Goal: Information Seeking & Learning: Compare options

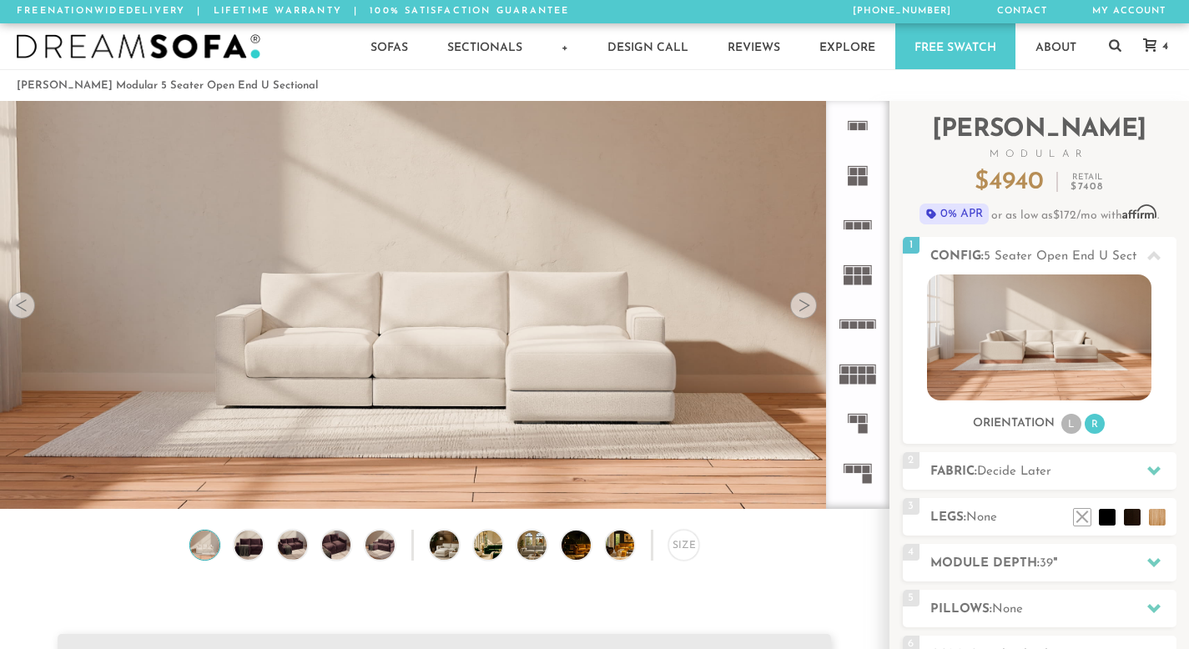
click at [416, 296] on img at bounding box center [444, 178] width 888 height 296
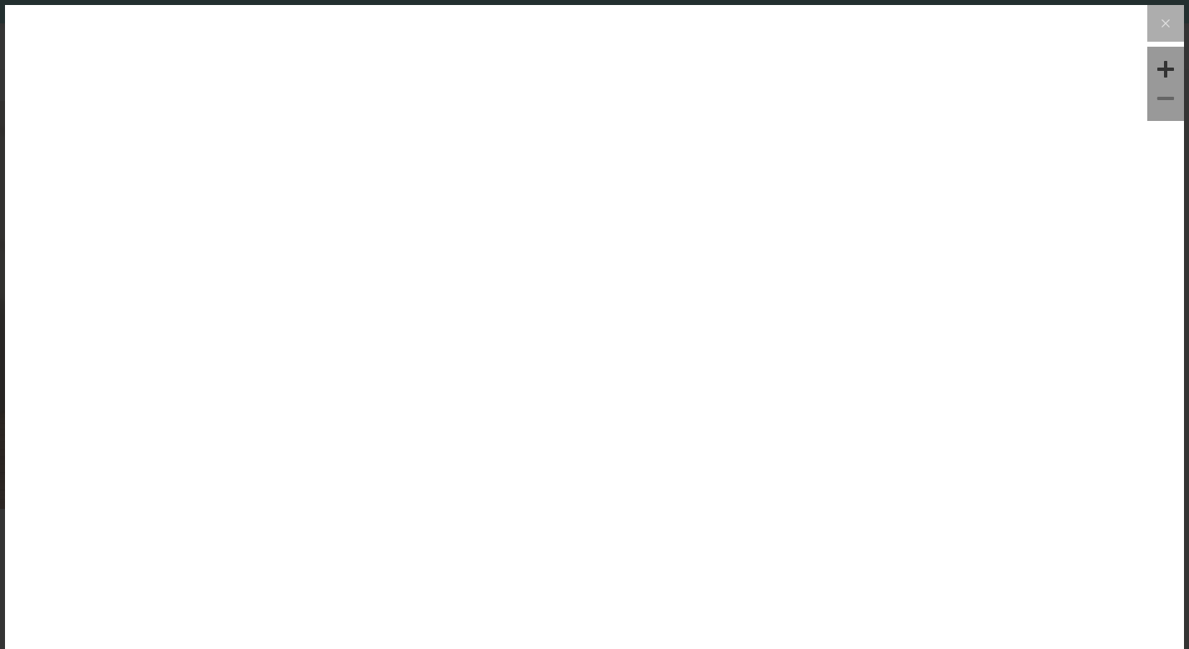
scroll to position [18318, 1189]
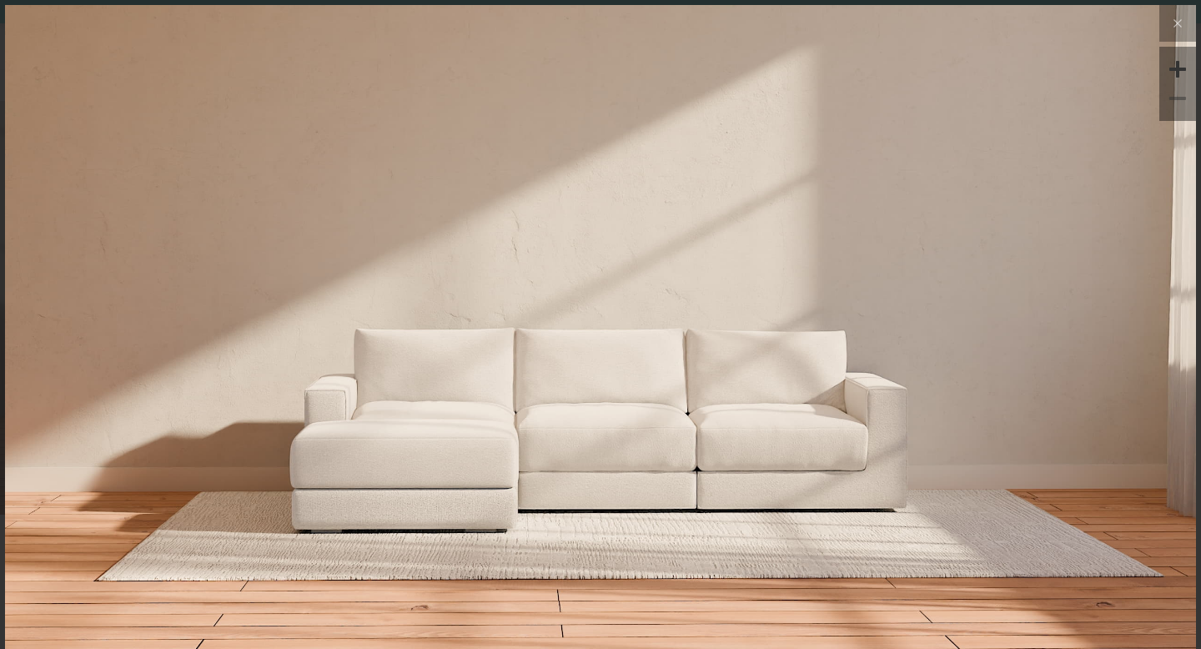
drag, startPoint x: 379, startPoint y: 298, endPoint x: 454, endPoint y: 342, distance: 87.1
click at [454, 342] on body "Summer Sale - 15% Off All Custom Orders [PHONE_NUMBER] Free Nationwide Delivery…" at bounding box center [600, 324] width 1201 height 649
click at [1168, 32] on icon at bounding box center [1178, 23] width 20 height 20
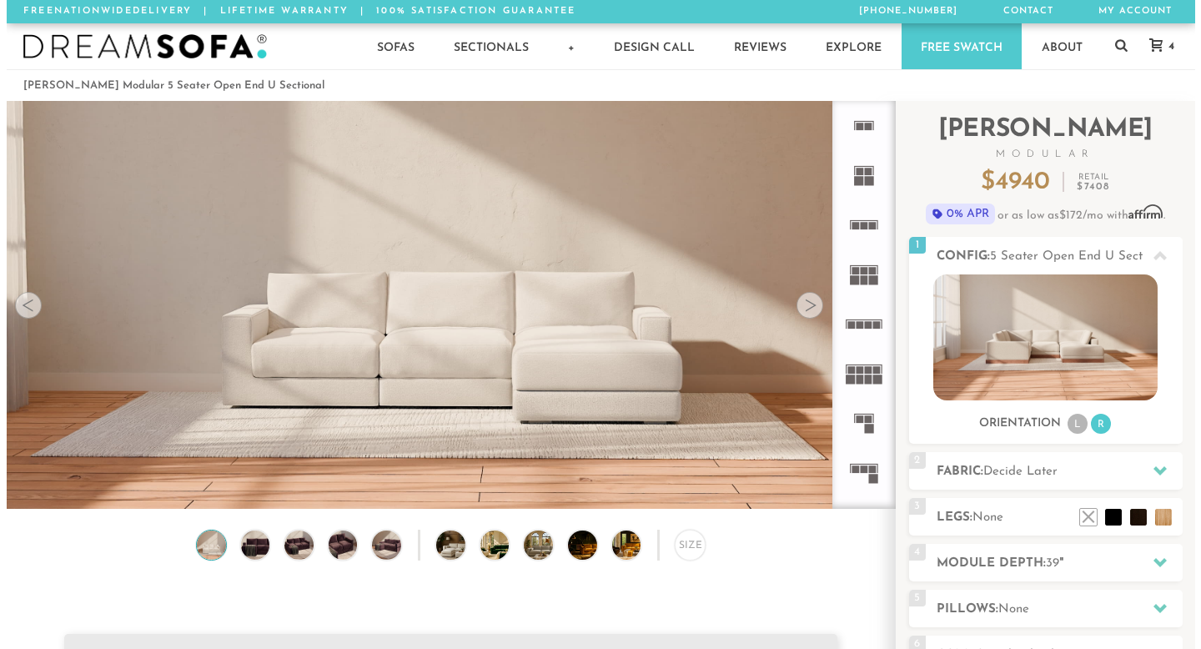
scroll to position [18294, 1176]
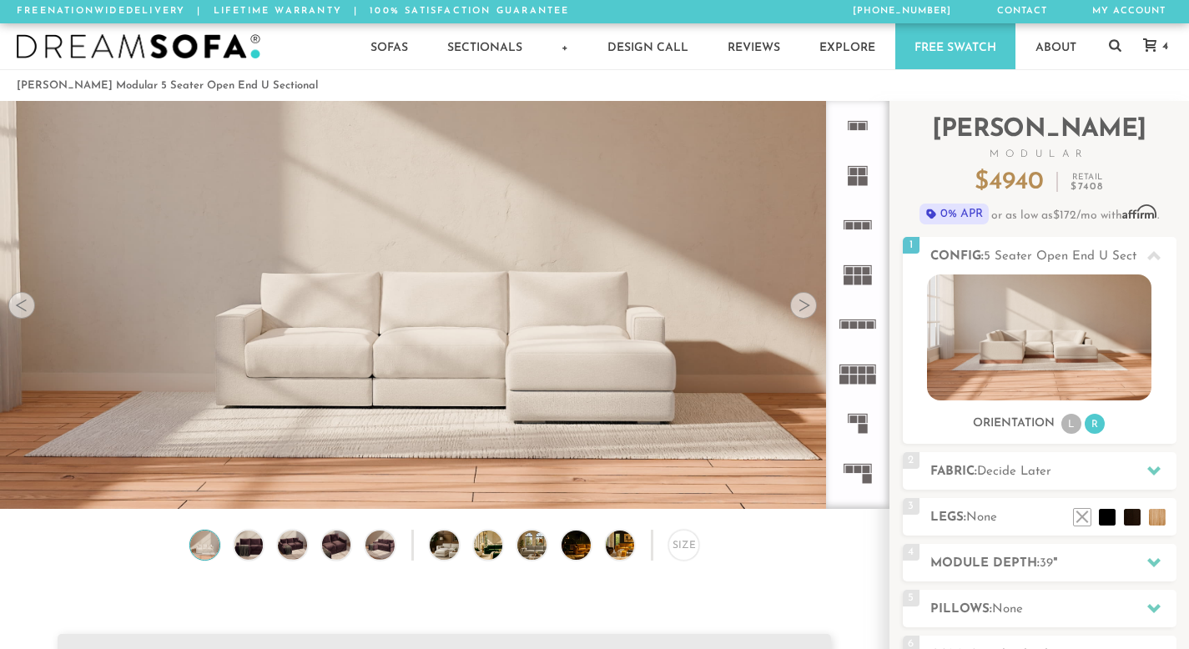
click at [358, 214] on img at bounding box center [444, 178] width 888 height 296
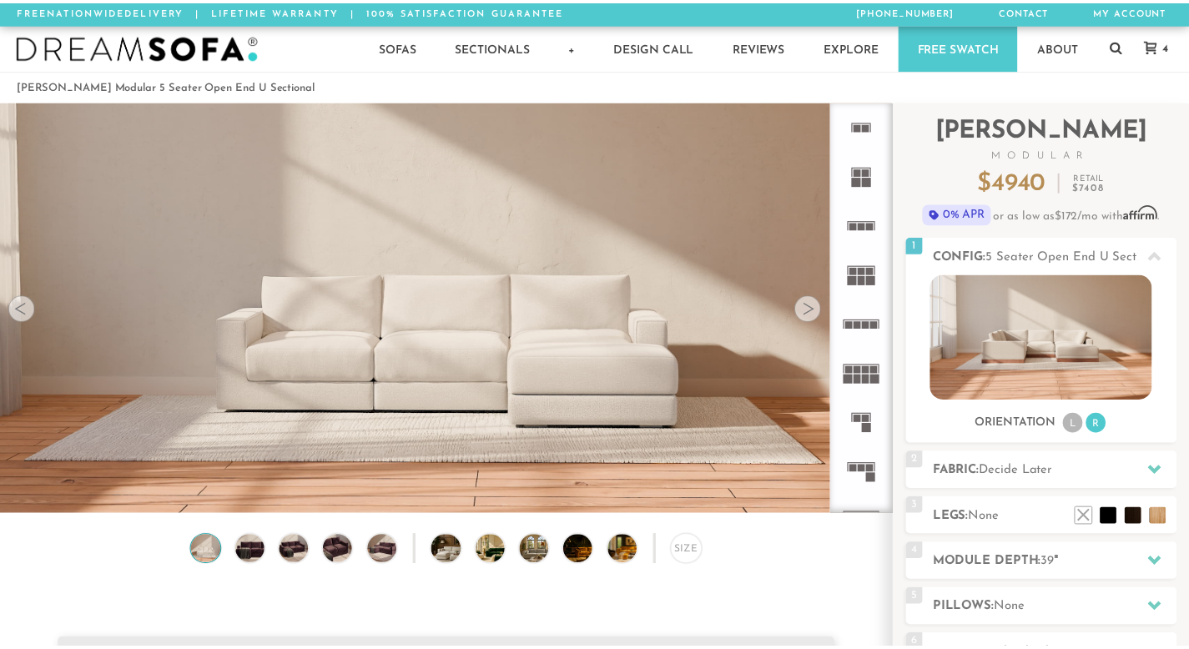
scroll to position [18318, 1189]
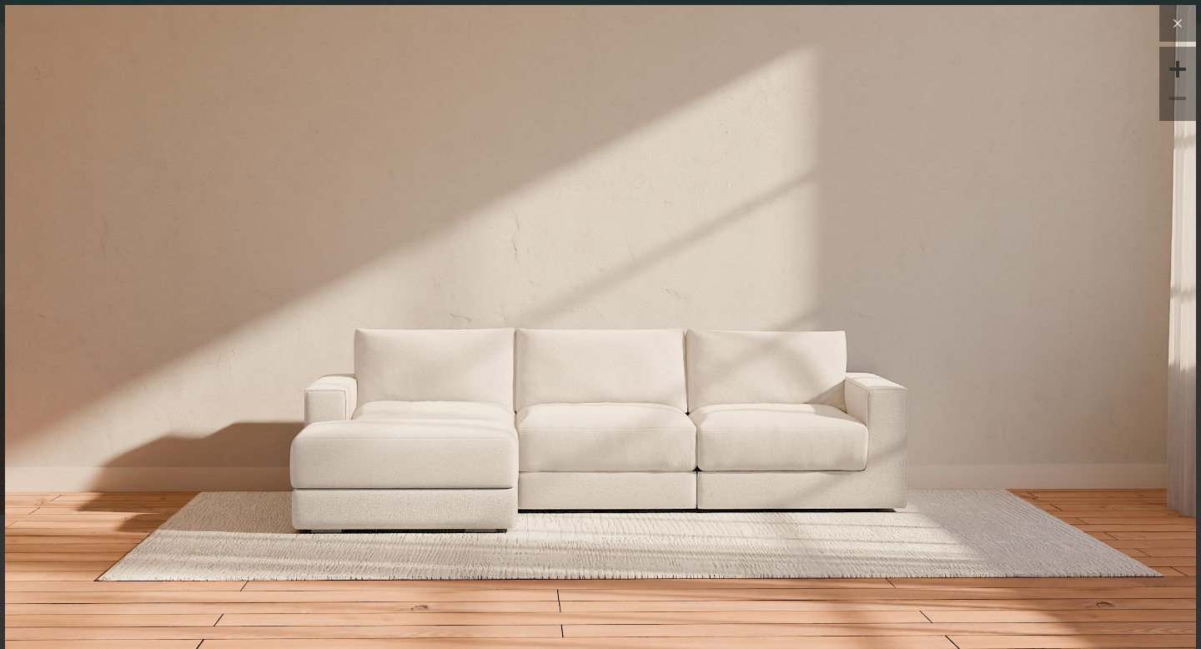
click at [1160, 35] on button at bounding box center [1178, 23] width 37 height 37
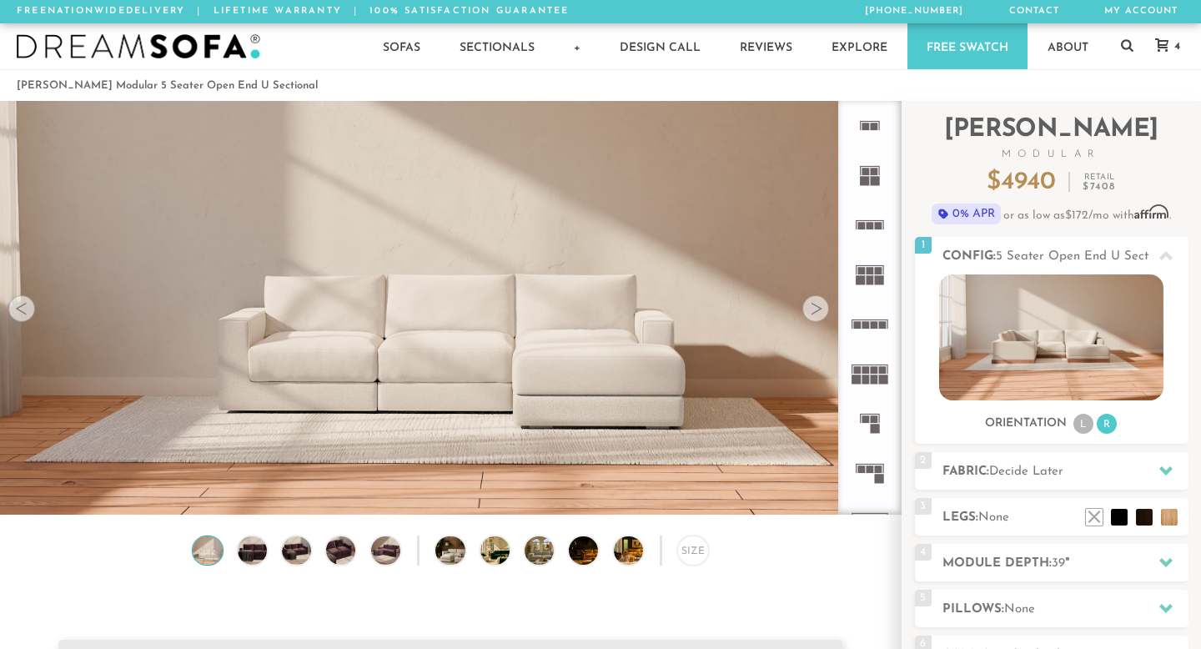
scroll to position [18294, 1176]
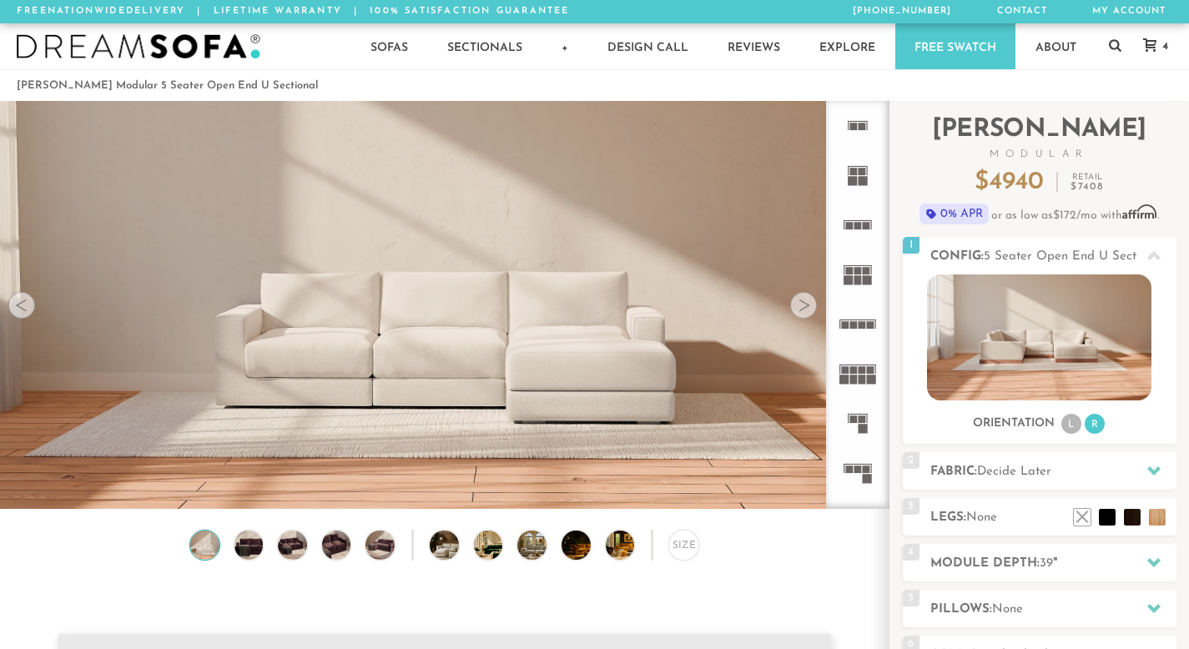
click at [351, 264] on img at bounding box center [444, 178] width 888 height 296
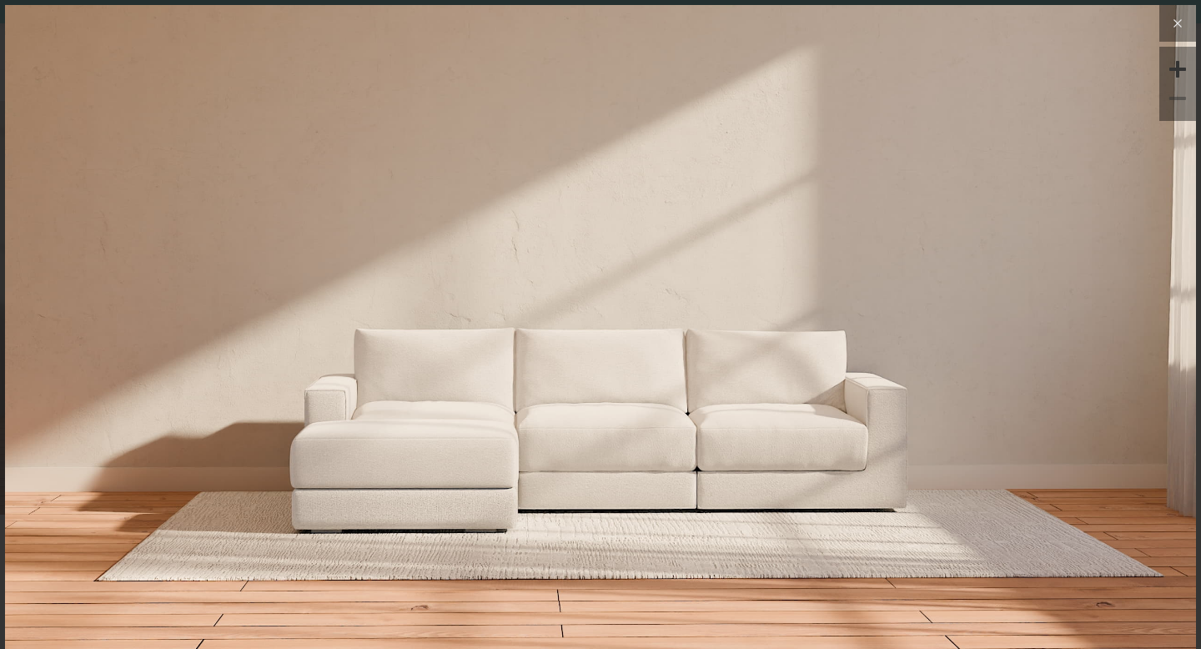
click at [1168, 23] on icon at bounding box center [1178, 23] width 20 height 20
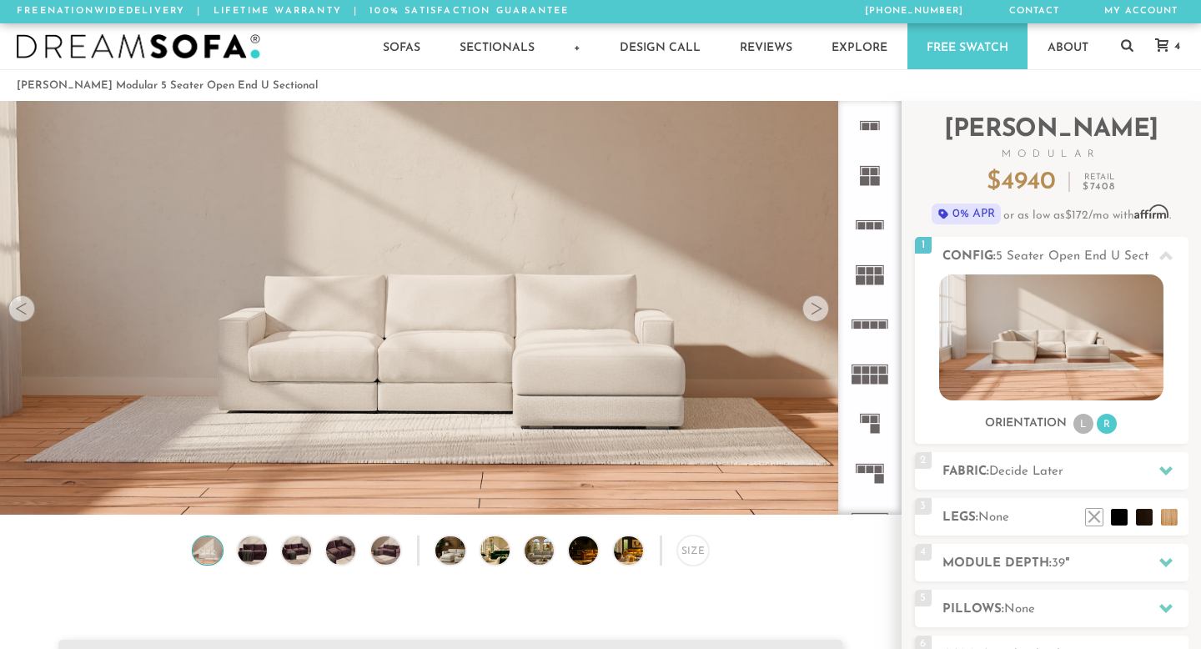
click at [1168, 23] on icon at bounding box center [1178, 23] width 20 height 20
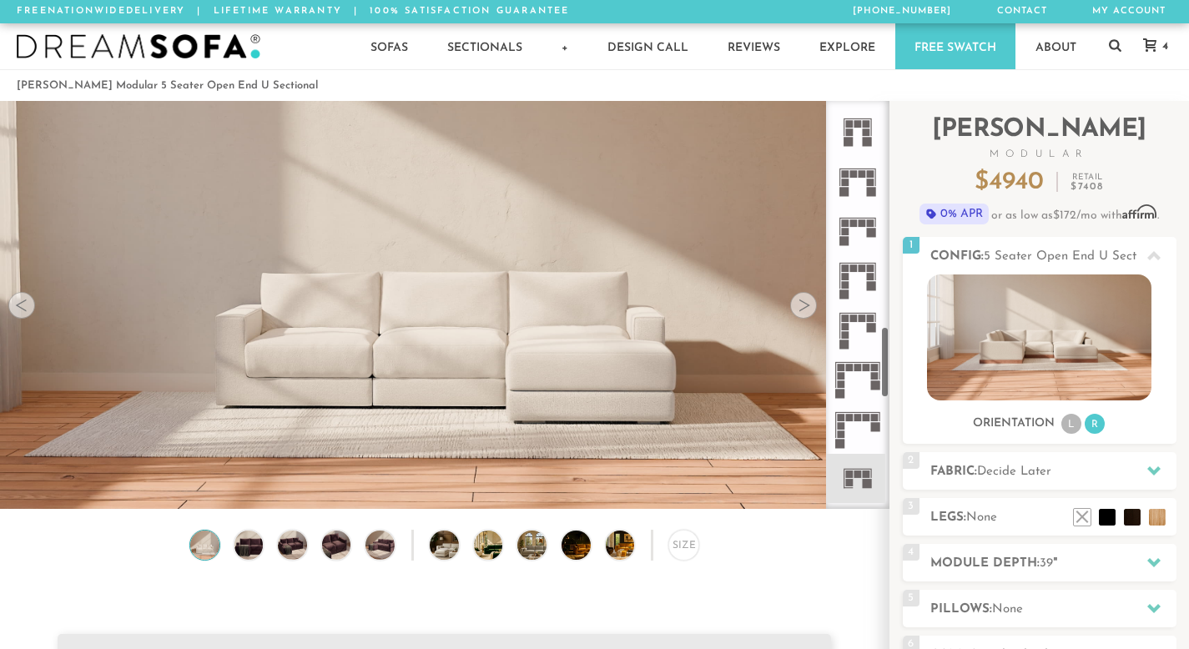
scroll to position [1295, 0]
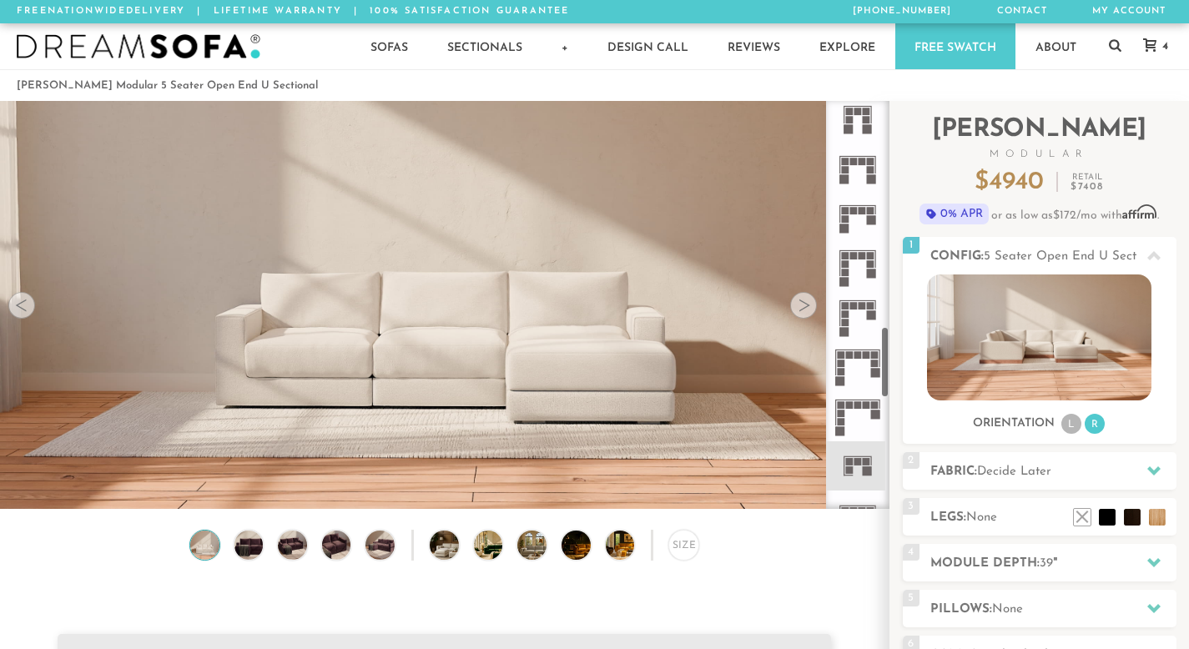
click at [861, 460] on rect at bounding box center [858, 462] width 8 height 8
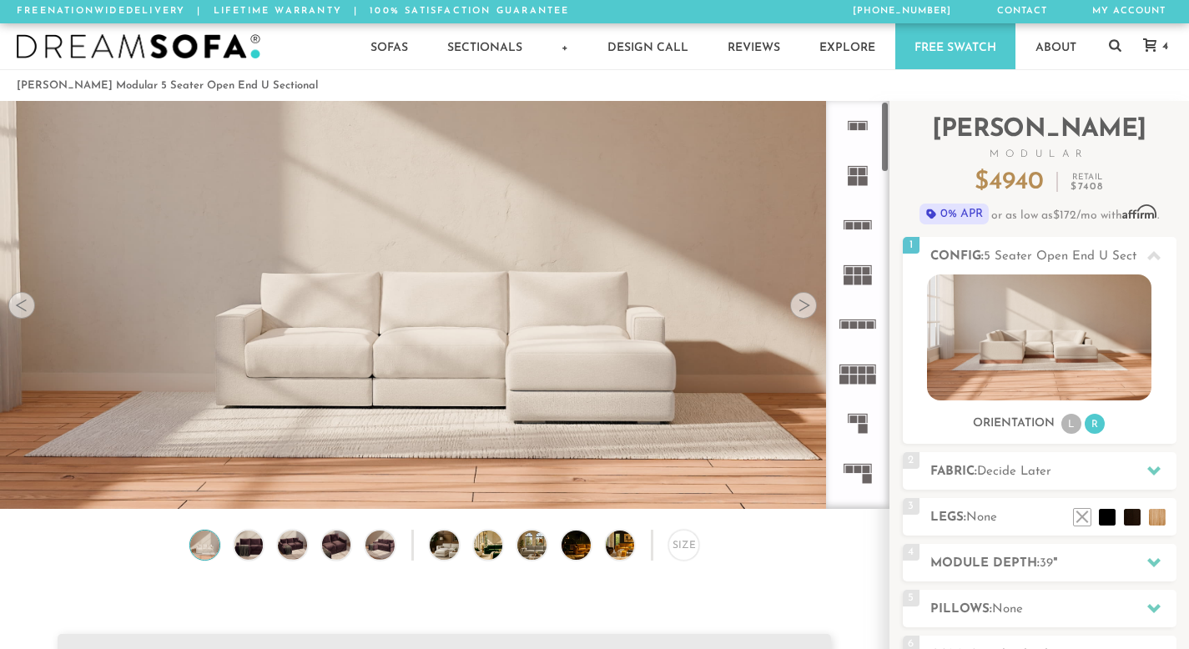
scroll to position [0, 0]
click at [854, 229] on rect at bounding box center [858, 226] width 8 height 8
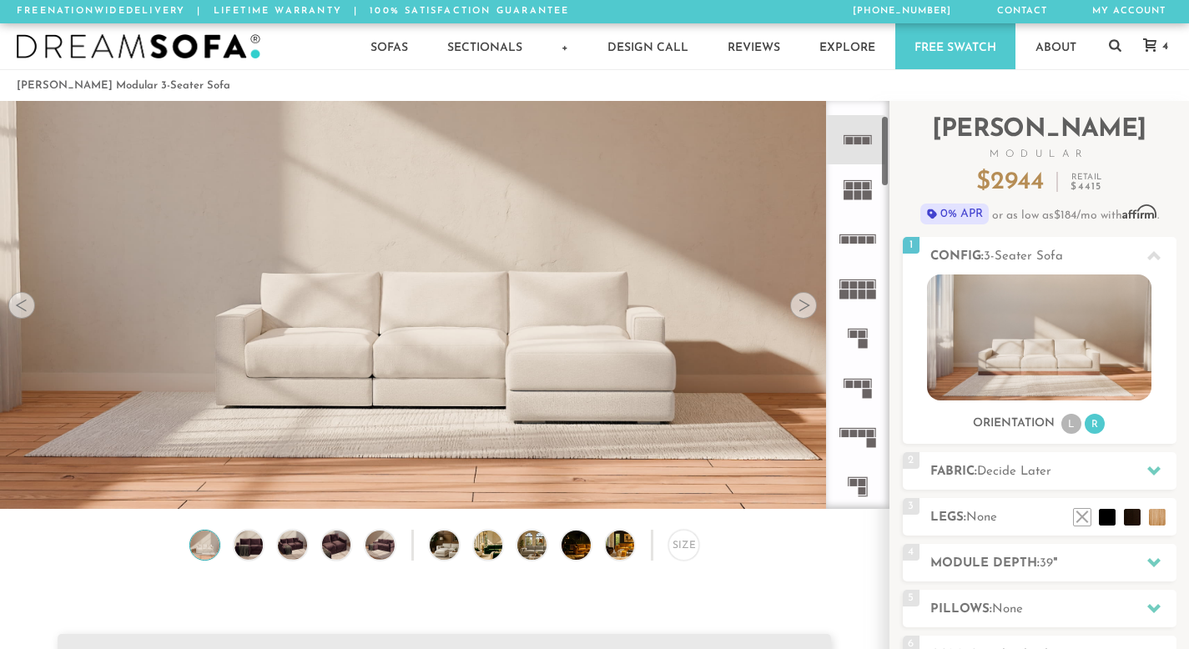
scroll to position [87, 0]
click at [863, 382] on rect at bounding box center [867, 383] width 8 height 8
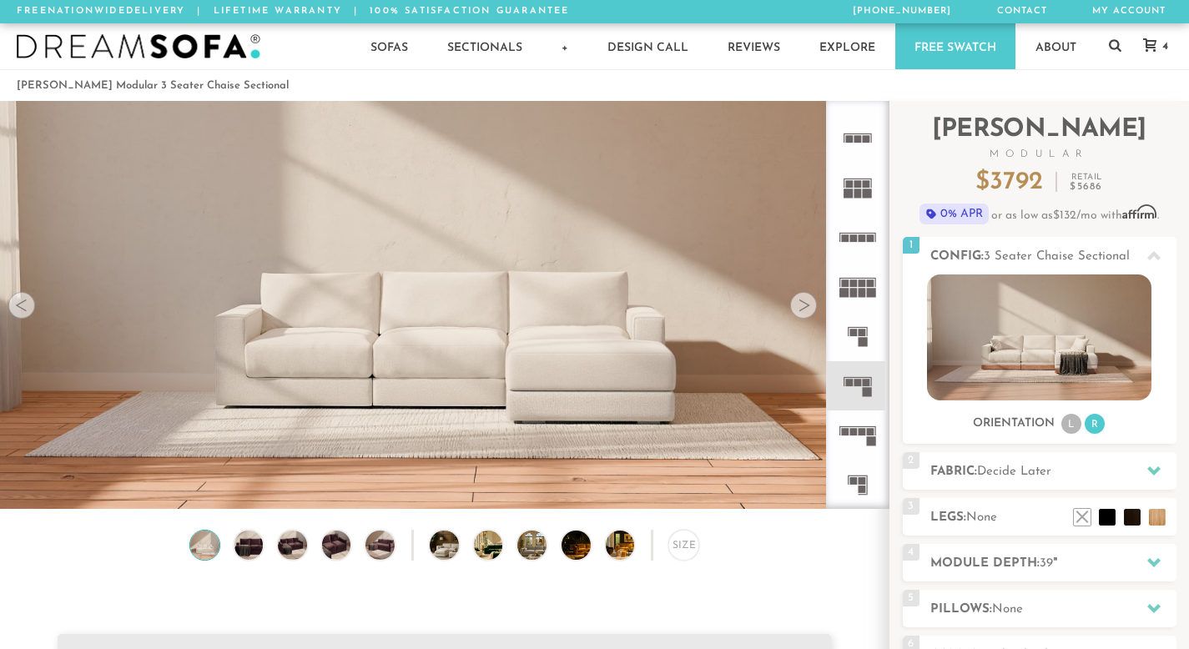
click at [846, 472] on icon at bounding box center [857, 484] width 49 height 49
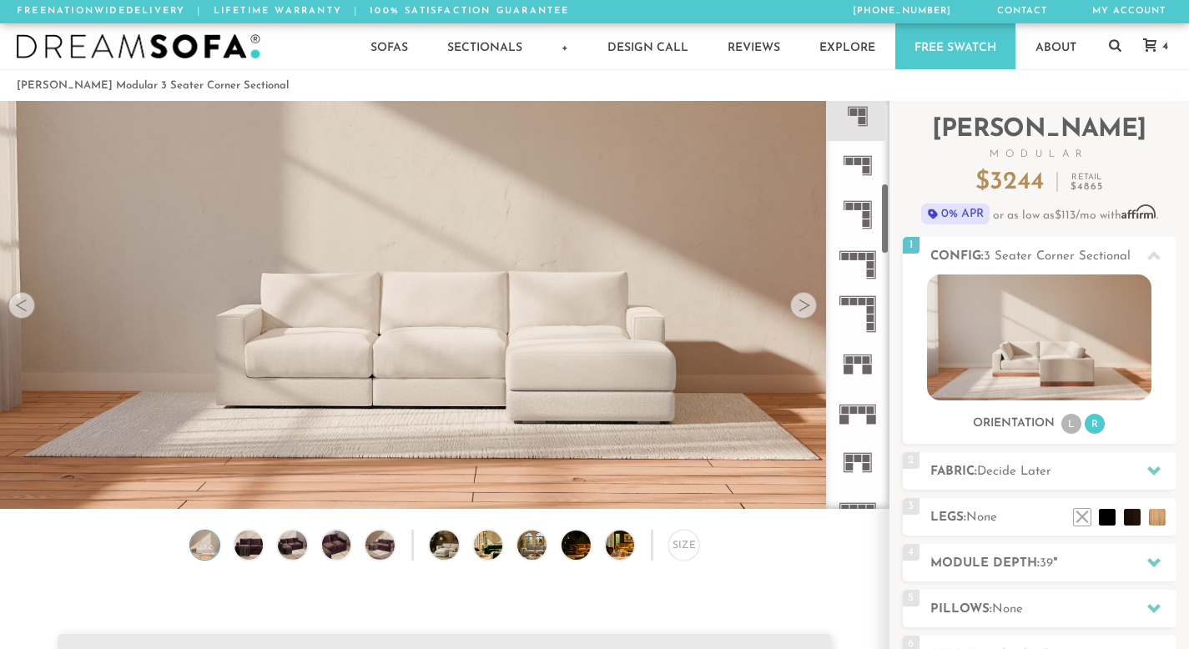
scroll to position [470, 0]
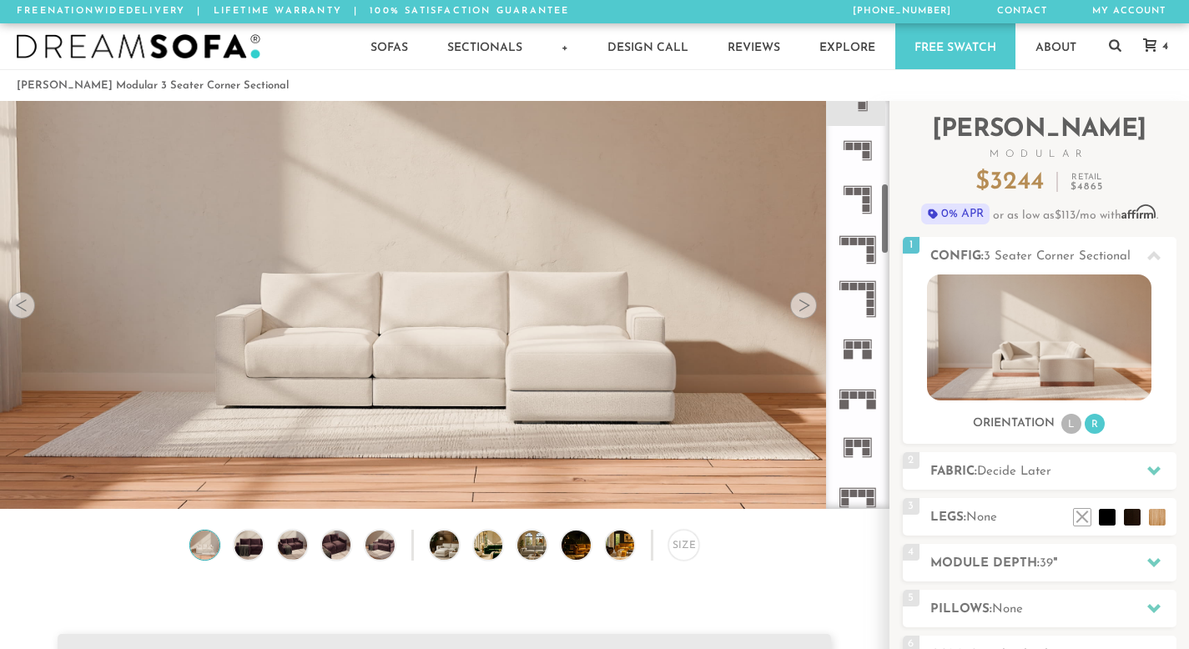
click at [858, 155] on icon at bounding box center [857, 150] width 49 height 49
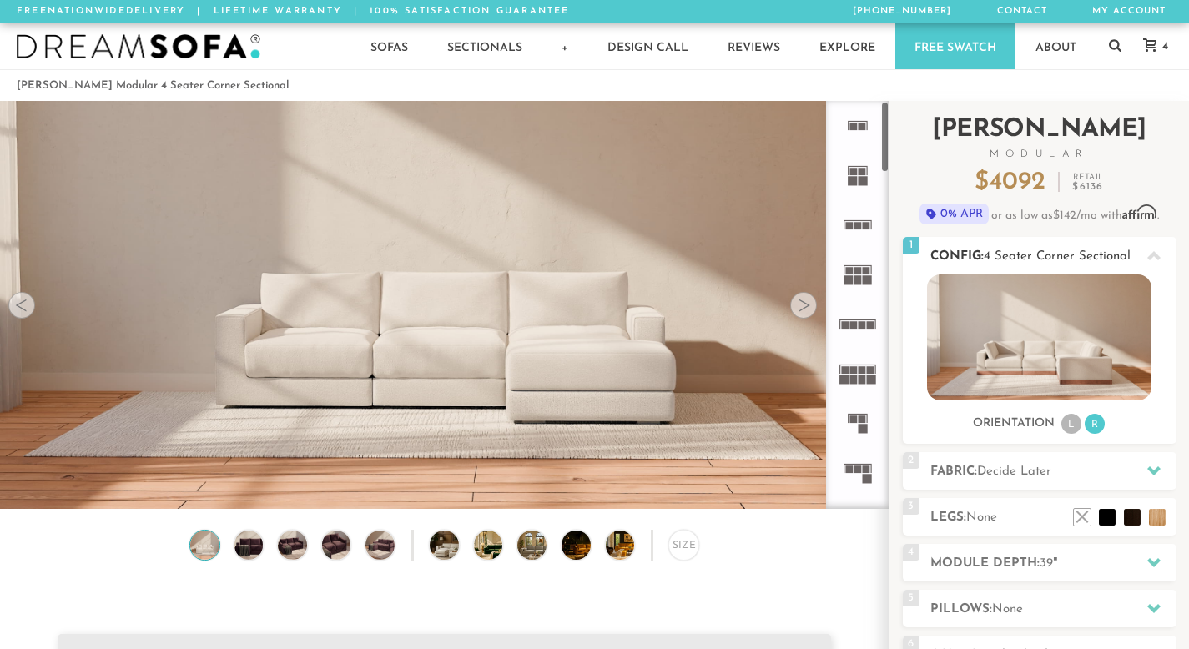
drag, startPoint x: 926, startPoint y: 346, endPoint x: 935, endPoint y: 346, distance: 9.2
click at [935, 346] on div "Sofas L Sectionals U Sectionals" at bounding box center [1040, 354] width 274 height 161
click at [936, 346] on img at bounding box center [1039, 337] width 224 height 126
click at [842, 561] on div "Size" at bounding box center [444, 549] width 888 height 39
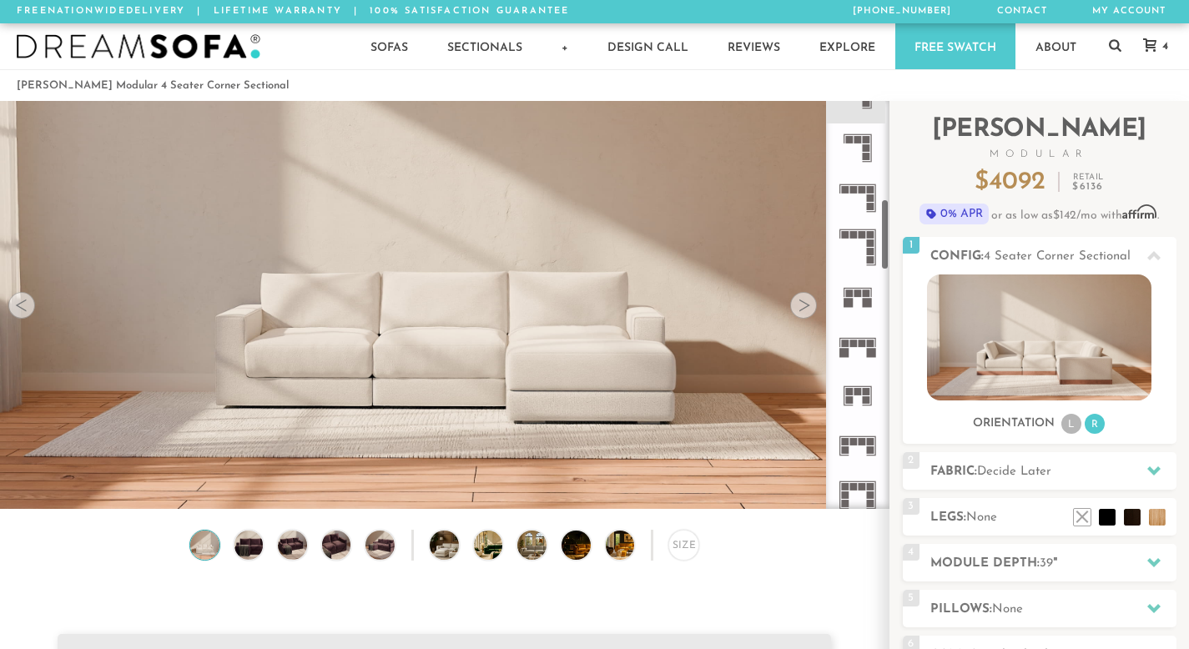
scroll to position [577, 0]
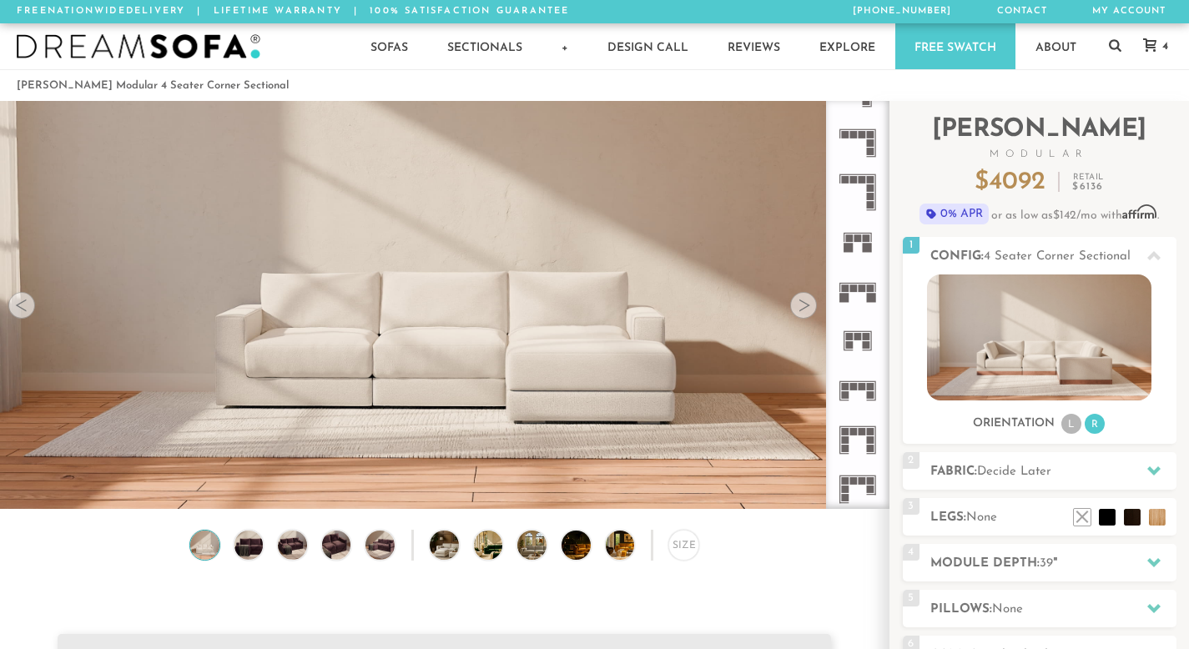
click at [857, 337] on rect at bounding box center [858, 337] width 8 height 8
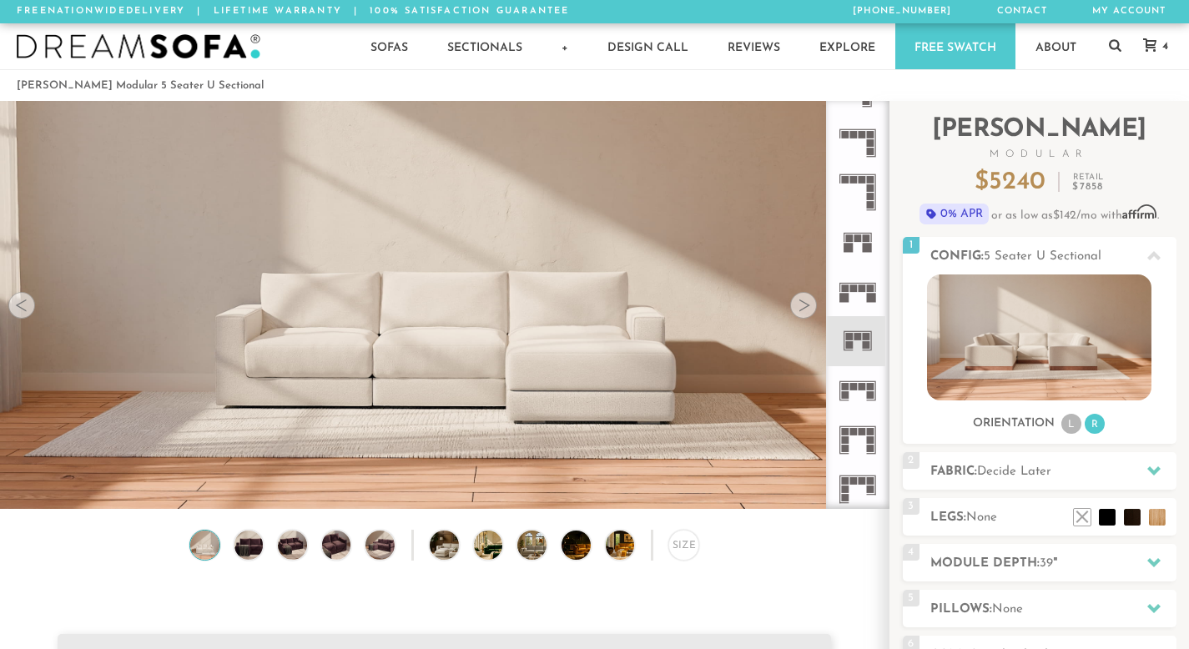
click at [864, 377] on icon at bounding box center [857, 390] width 49 height 49
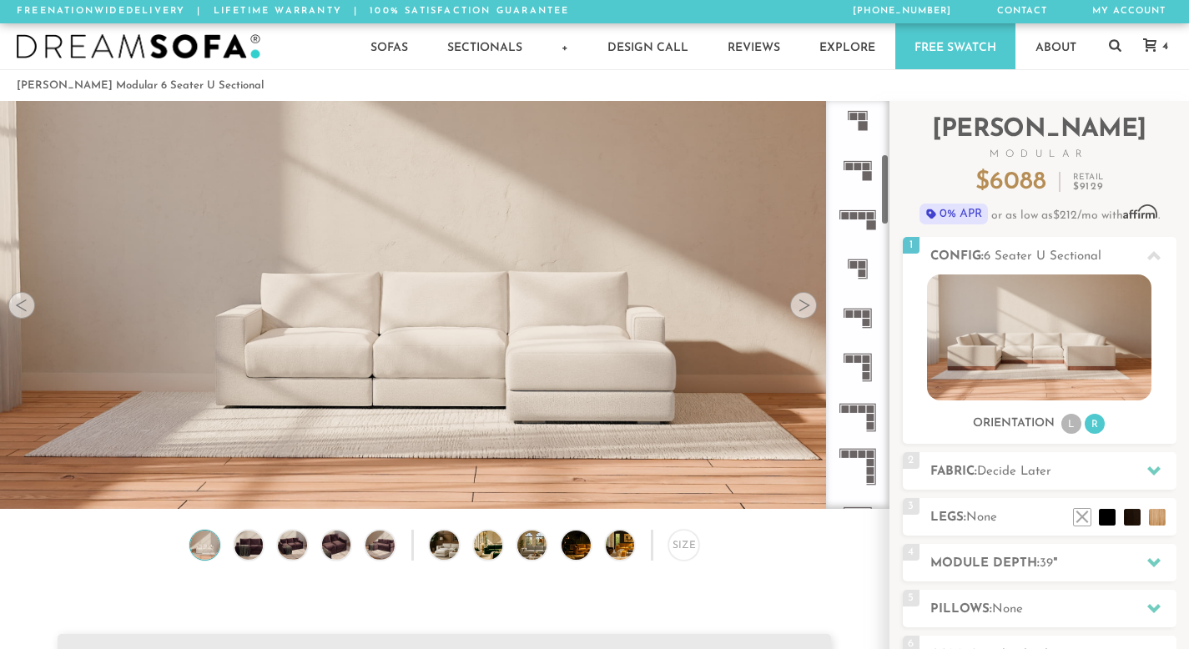
scroll to position [304, 0]
click at [864, 351] on icon at bounding box center [857, 366] width 49 height 49
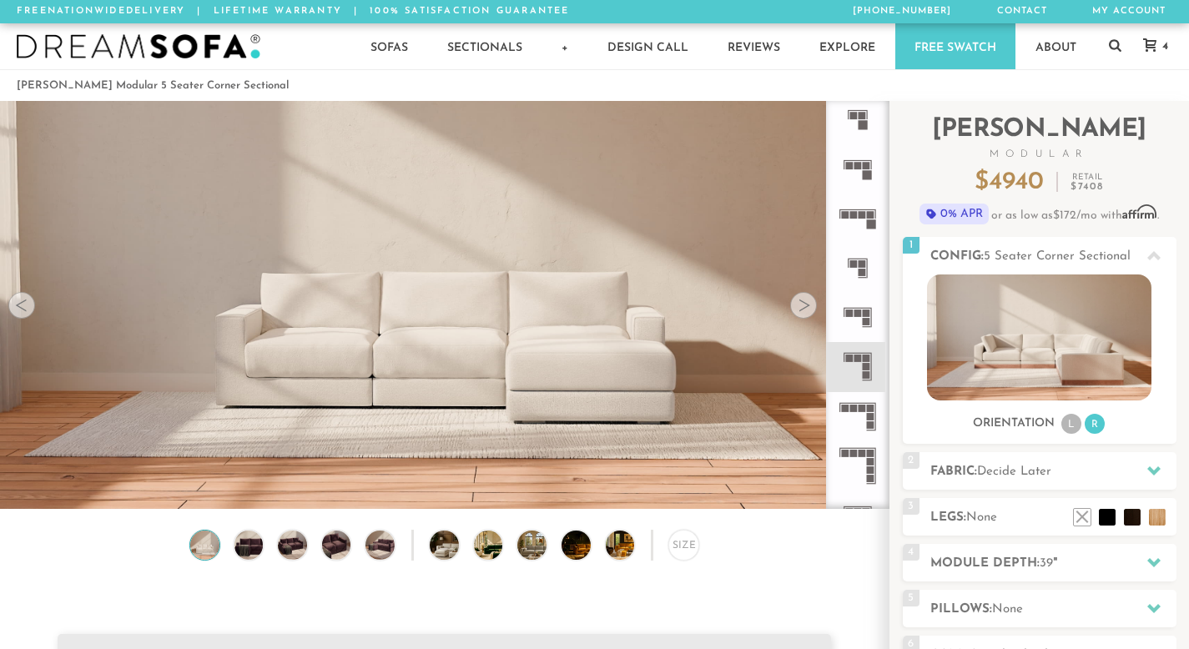
click at [862, 400] on icon at bounding box center [857, 416] width 49 height 49
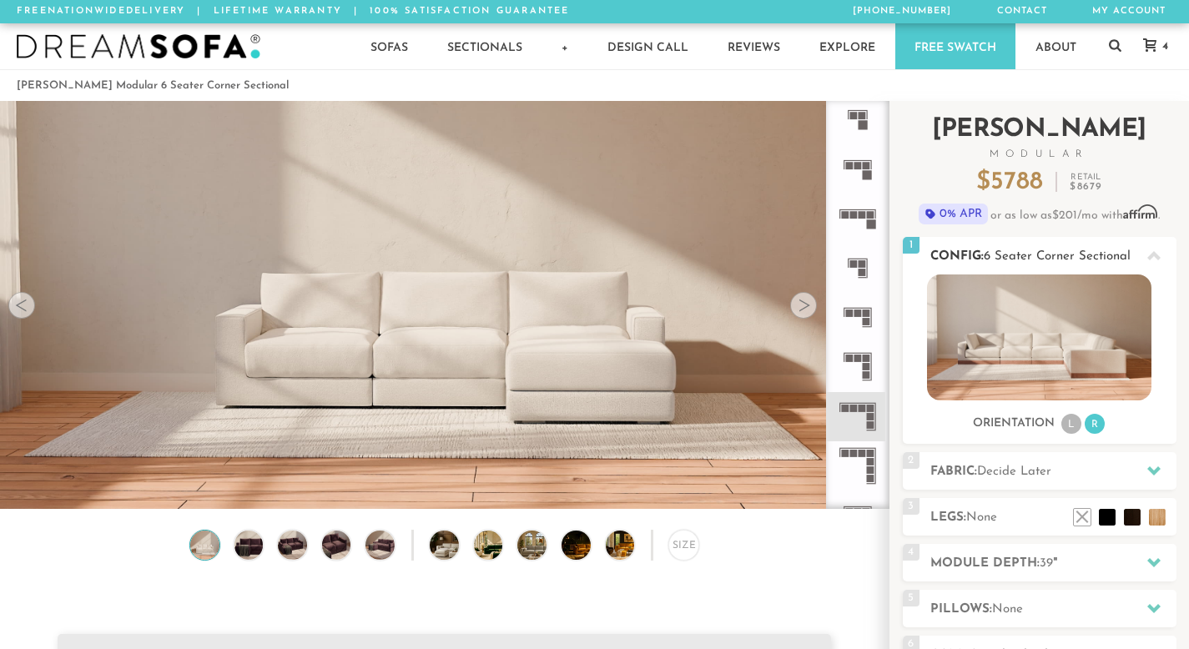
click at [1080, 415] on ul "L R" at bounding box center [1082, 424] width 47 height 23
click at [1075, 419] on li "L" at bounding box center [1071, 424] width 20 height 20
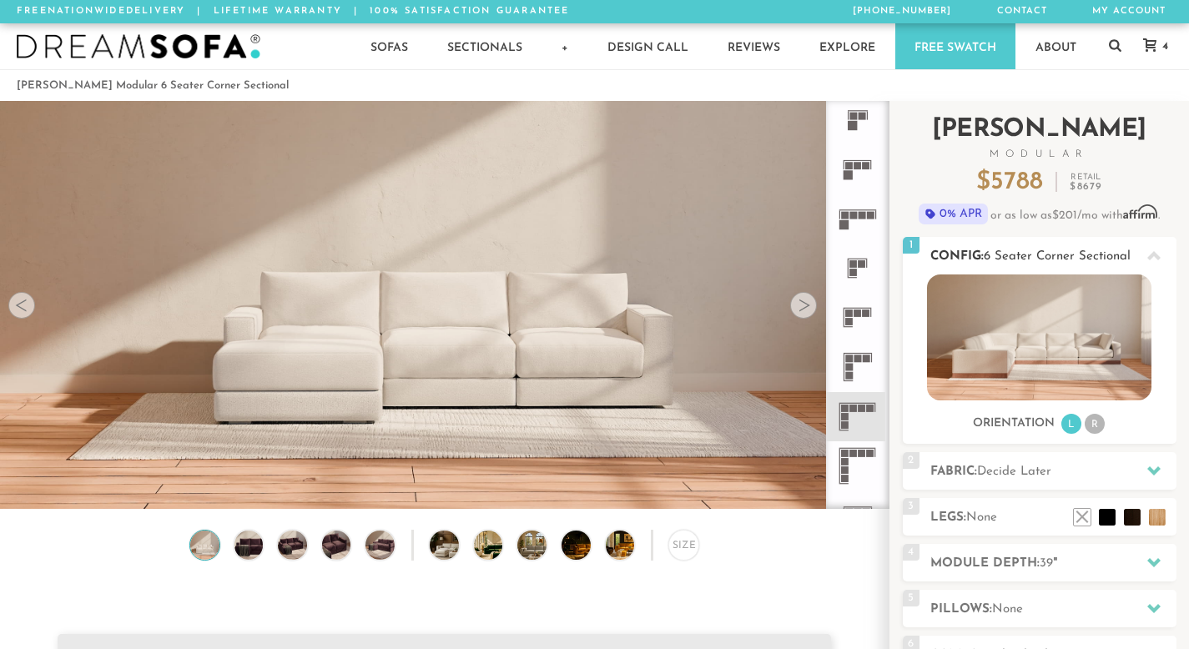
click at [1091, 426] on li "R" at bounding box center [1094, 424] width 20 height 20
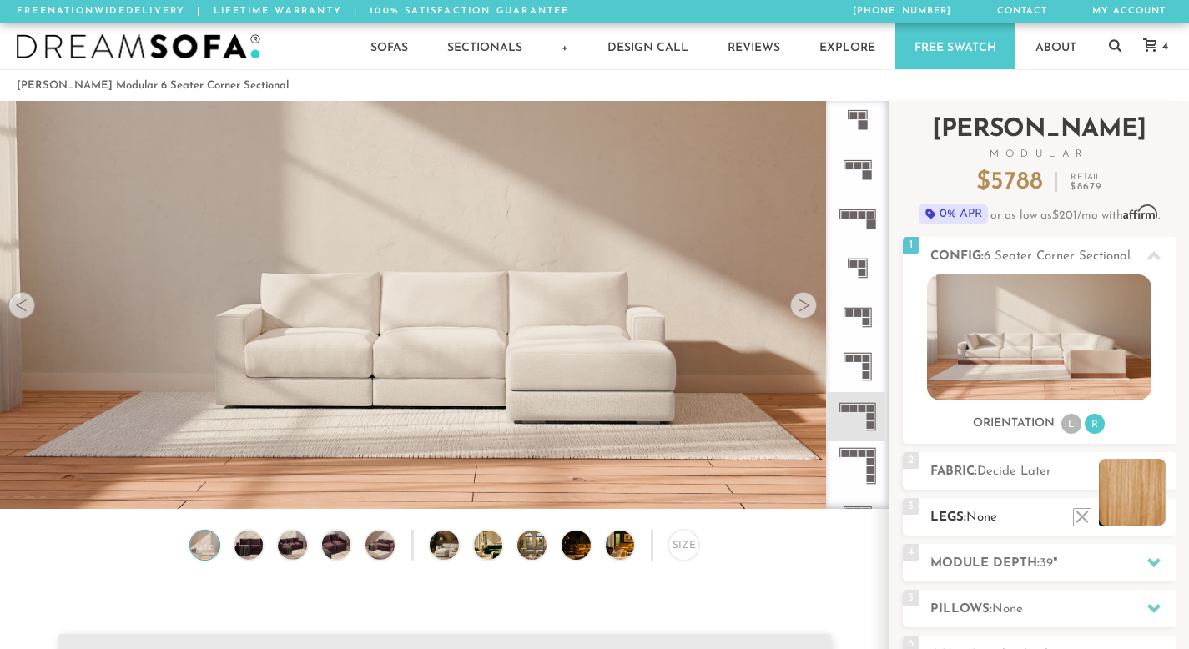
click at [1159, 513] on li at bounding box center [1132, 492] width 67 height 67
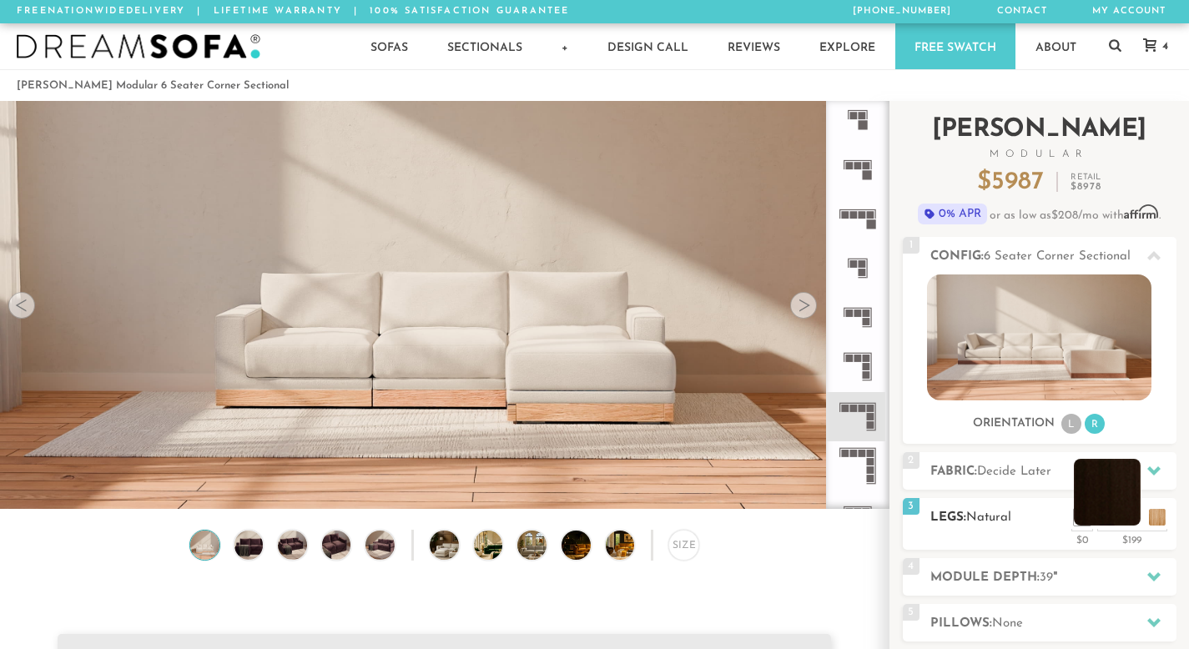
click at [1127, 516] on li at bounding box center [1107, 492] width 67 height 67
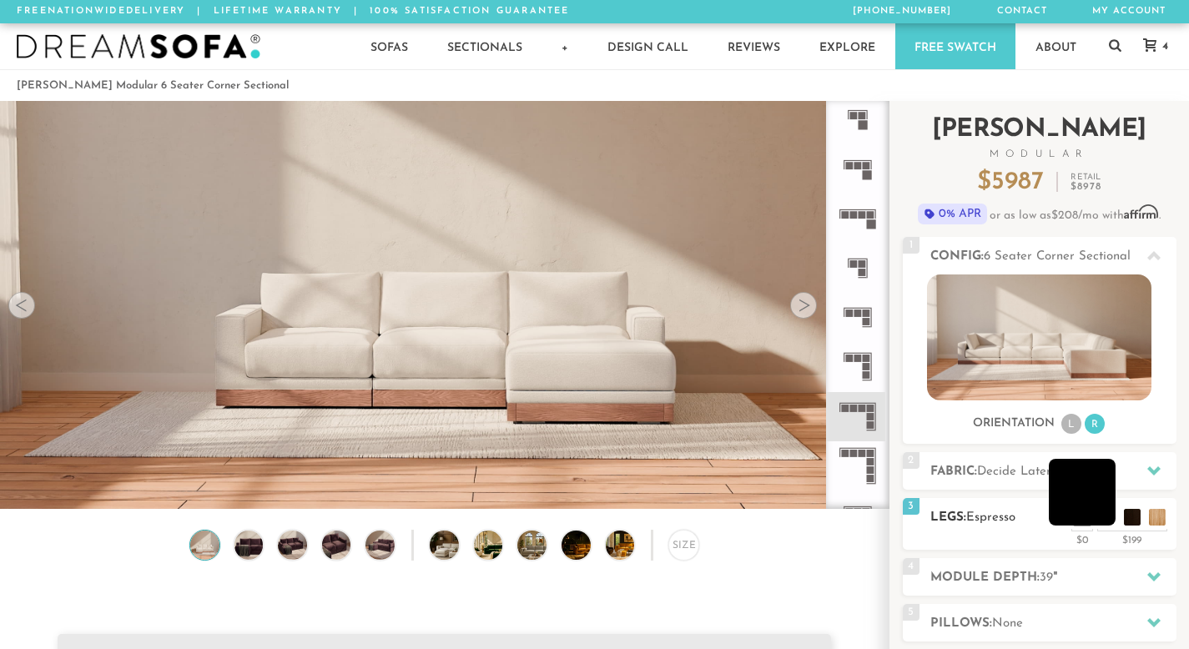
click at [1109, 522] on li at bounding box center [1082, 492] width 67 height 67
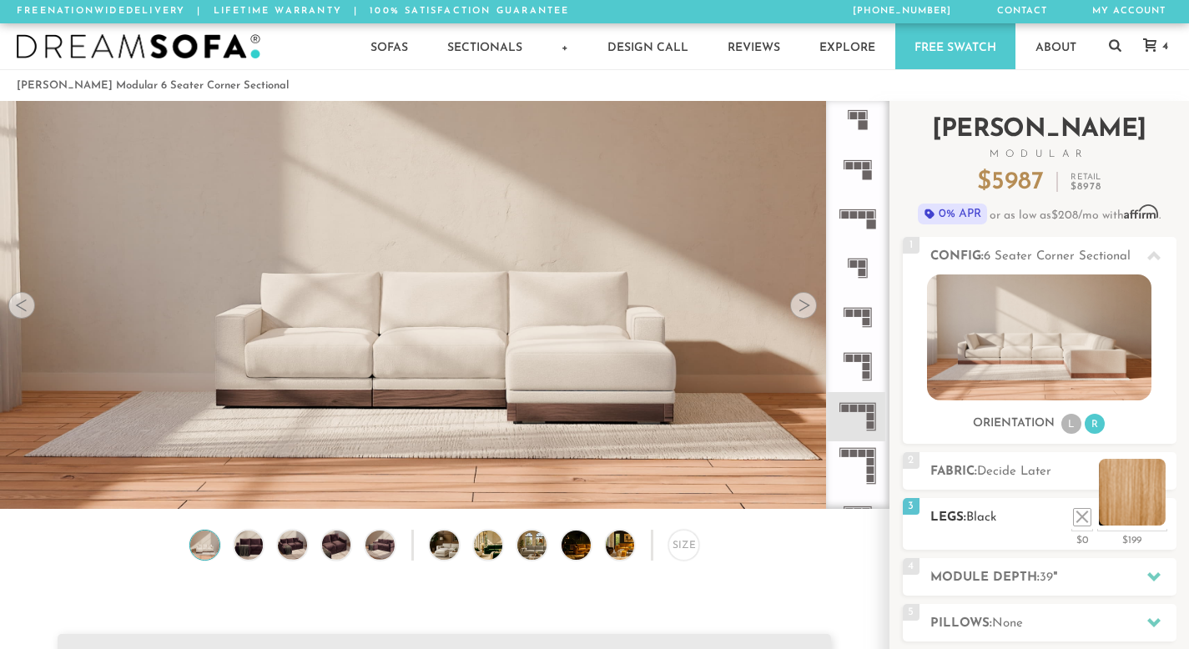
click at [1150, 524] on li at bounding box center [1132, 492] width 67 height 67
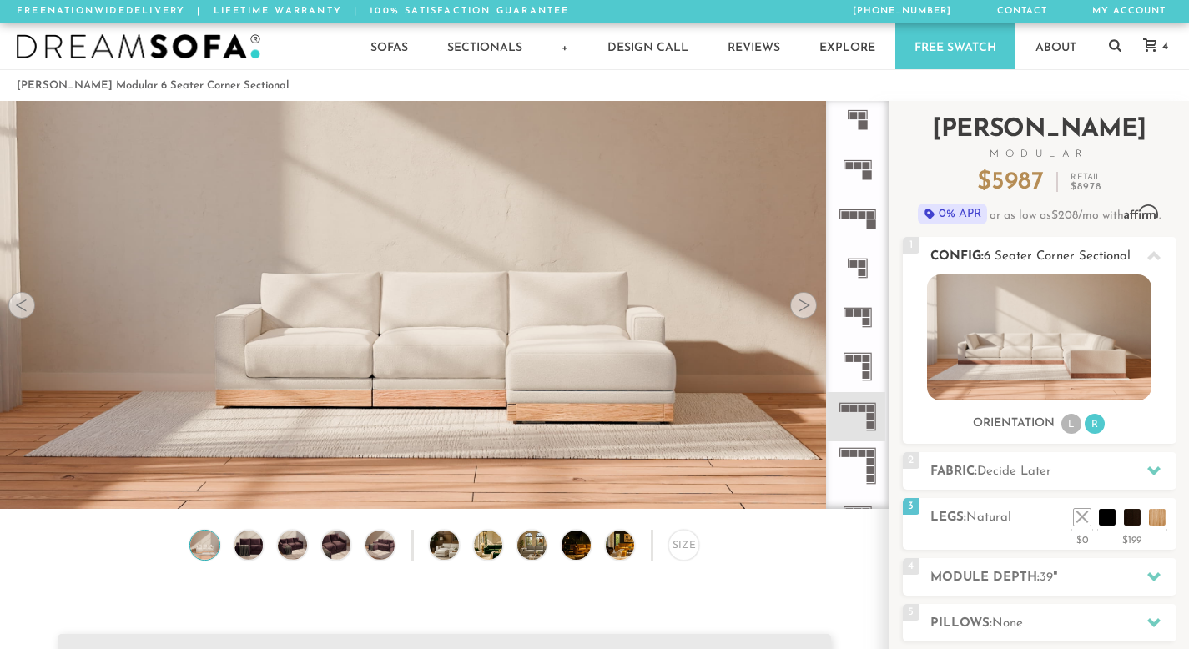
click at [1073, 332] on img at bounding box center [1039, 337] width 224 height 126
click at [1061, 349] on img at bounding box center [1039, 337] width 224 height 126
click at [864, 152] on icon at bounding box center [857, 168] width 49 height 49
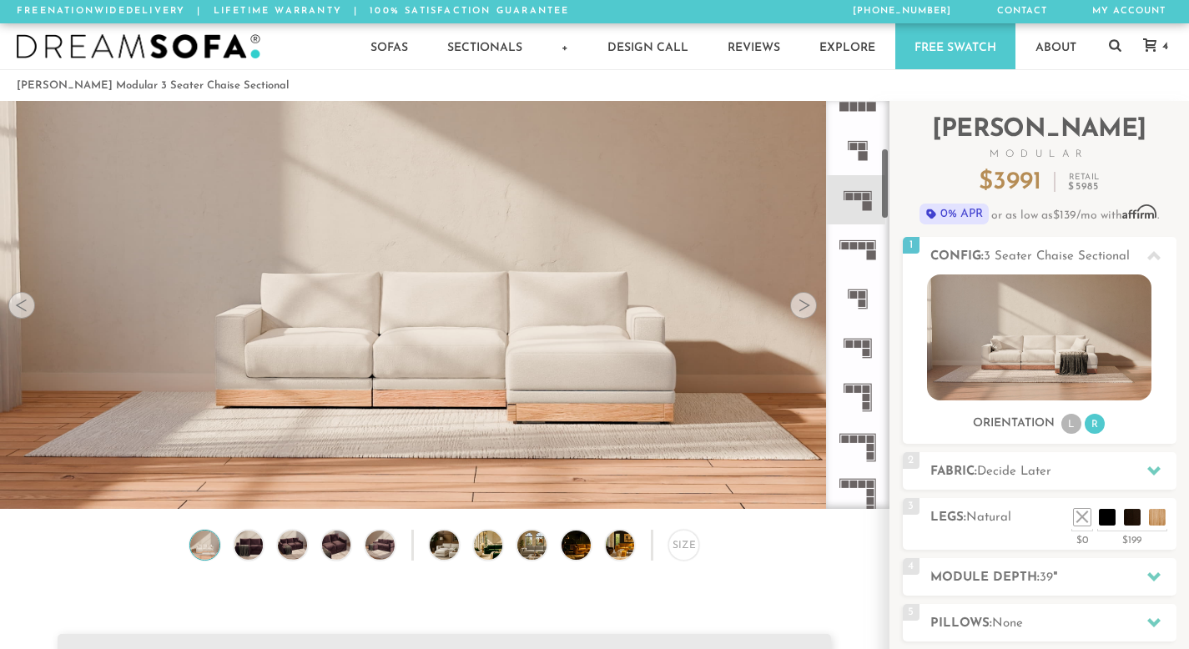
scroll to position [272, 0]
